Goal: Information Seeking & Learning: Learn about a topic

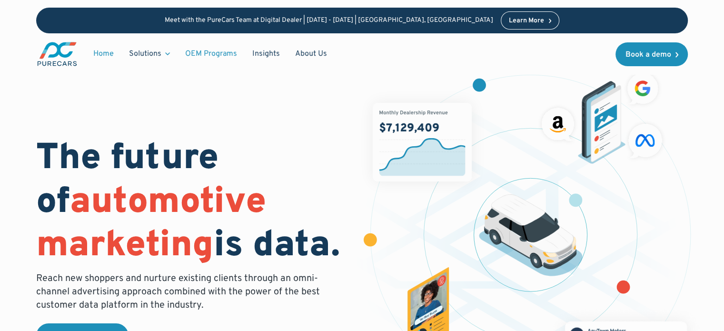
click at [209, 55] on link "OEM Programs" at bounding box center [211, 54] width 67 height 18
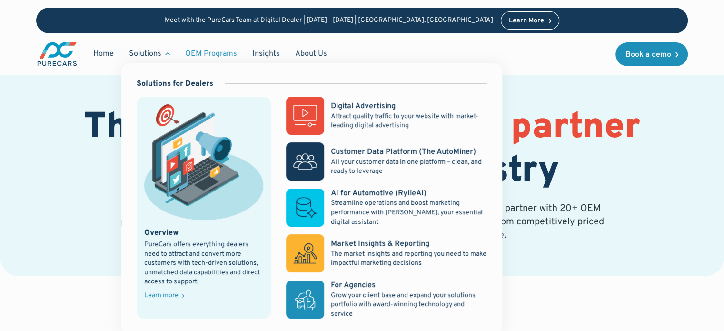
click at [160, 50] on div "Solutions" at bounding box center [145, 54] width 32 height 10
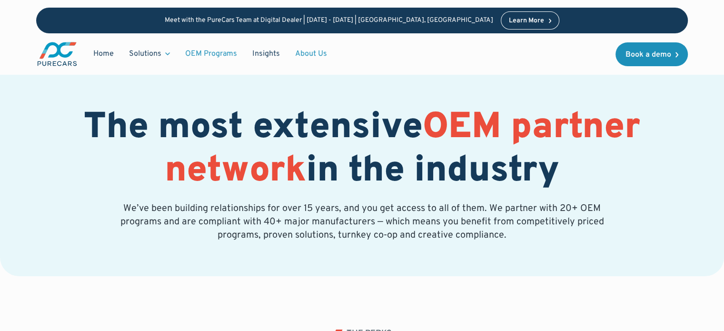
click at [300, 47] on link "About Us" at bounding box center [311, 54] width 47 height 18
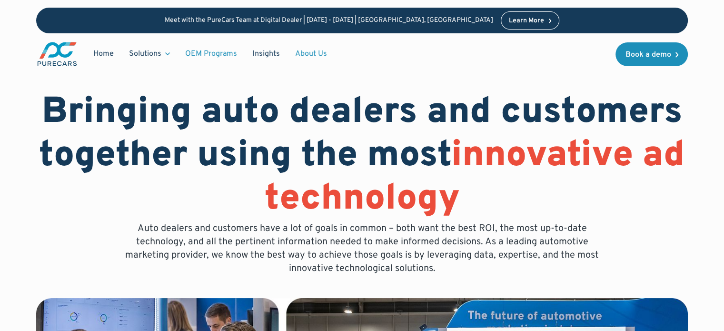
click at [214, 53] on link "OEM Programs" at bounding box center [211, 54] width 67 height 18
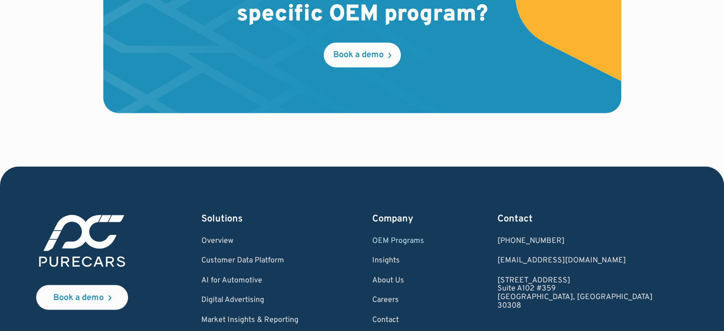
scroll to position [1720, 0]
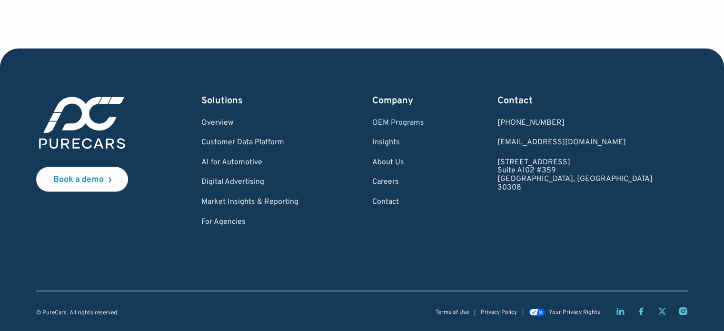
click at [175, 157] on div "Book a demo Solutions Overview Customer Data Platform AI for Automotive Digital…" at bounding box center [362, 160] width 652 height 132
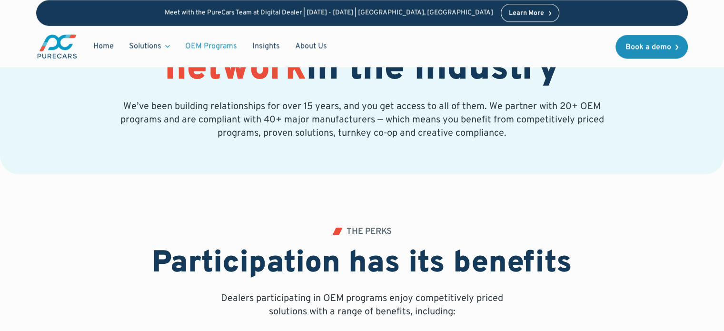
scroll to position [0, 0]
